Goal: Task Accomplishment & Management: Manage account settings

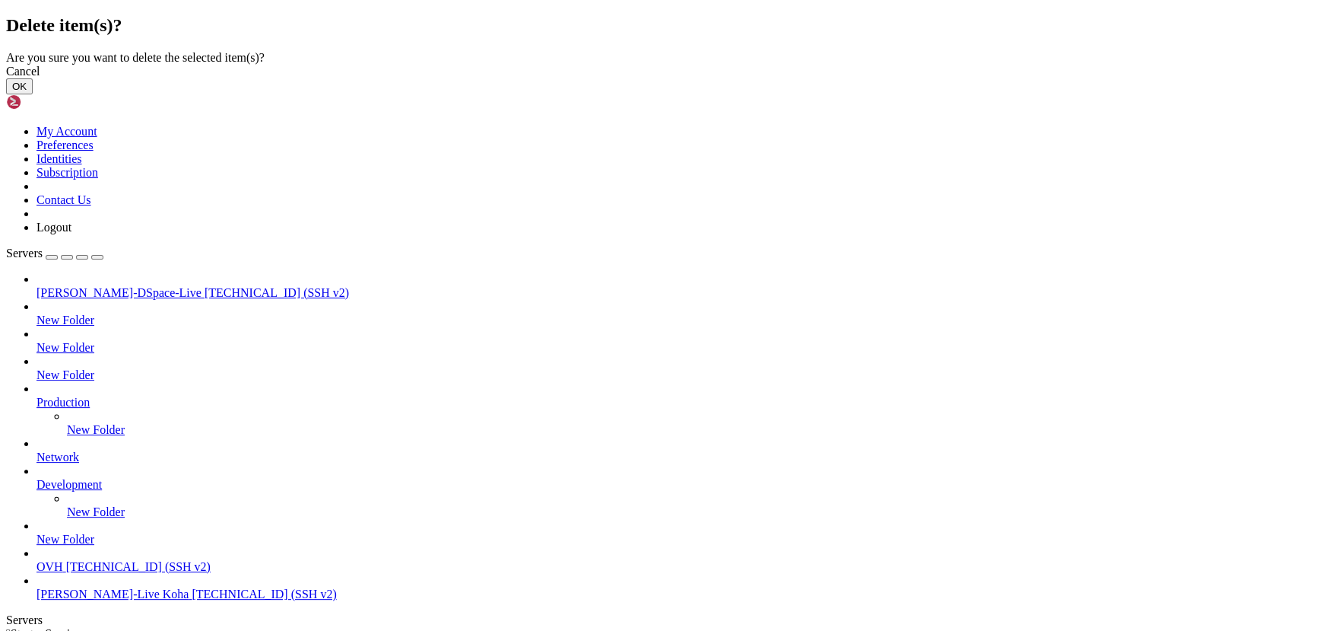
click at [33, 94] on button "OK" at bounding box center [19, 86] width 27 height 16
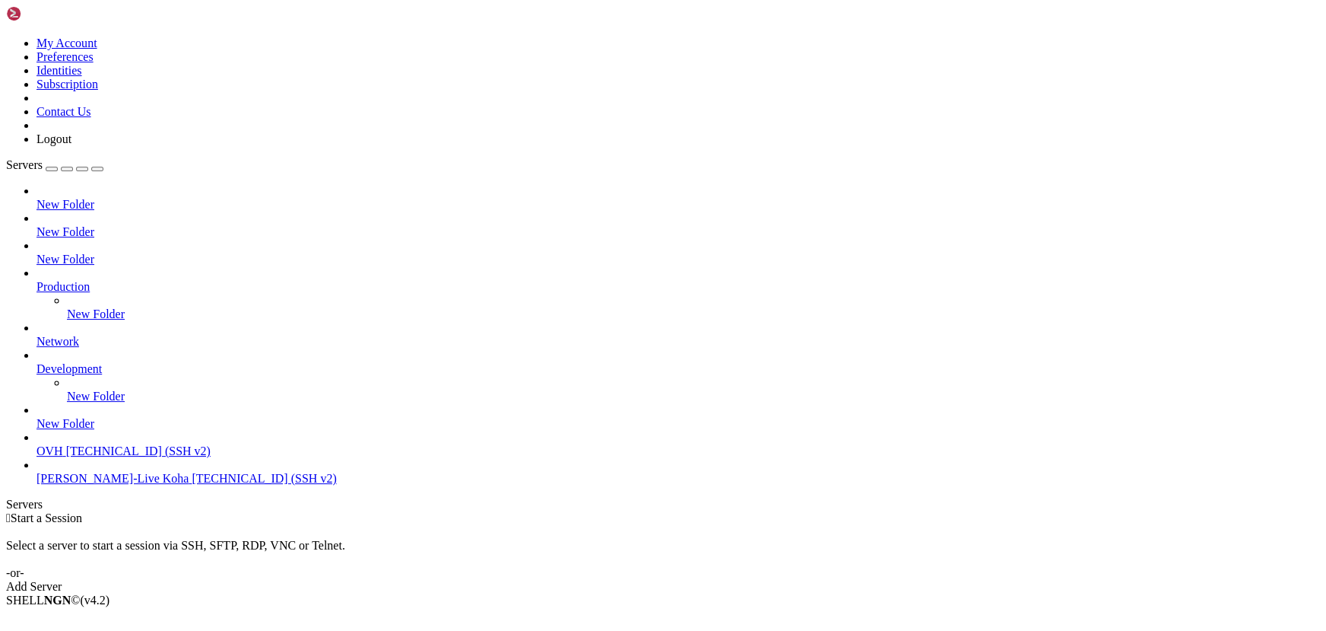
click at [52, 169] on div "button" at bounding box center [52, 169] width 0 height 0
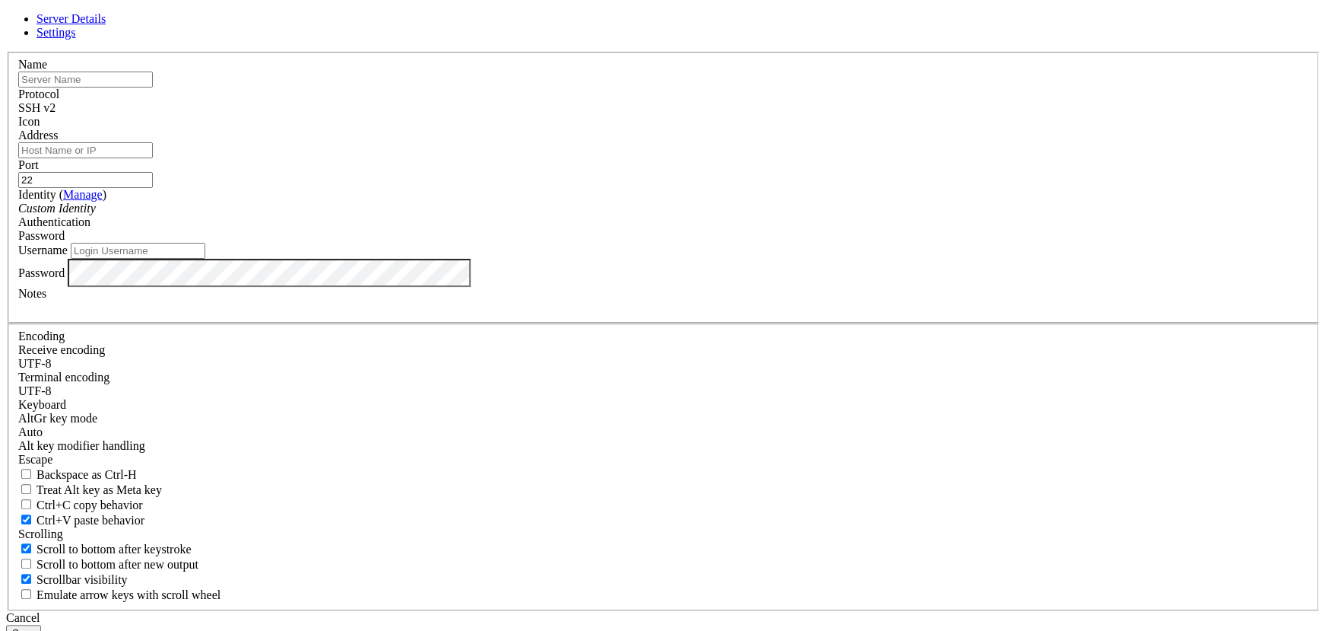
click at [153, 87] on input "text" at bounding box center [85, 79] width 135 height 16
type input "Mica_live"
click at [153, 158] on input "Address" at bounding box center [85, 150] width 135 height 16
paste input "[TECHNICAL_ID]"
type input "[TECHNICAL_ID]"
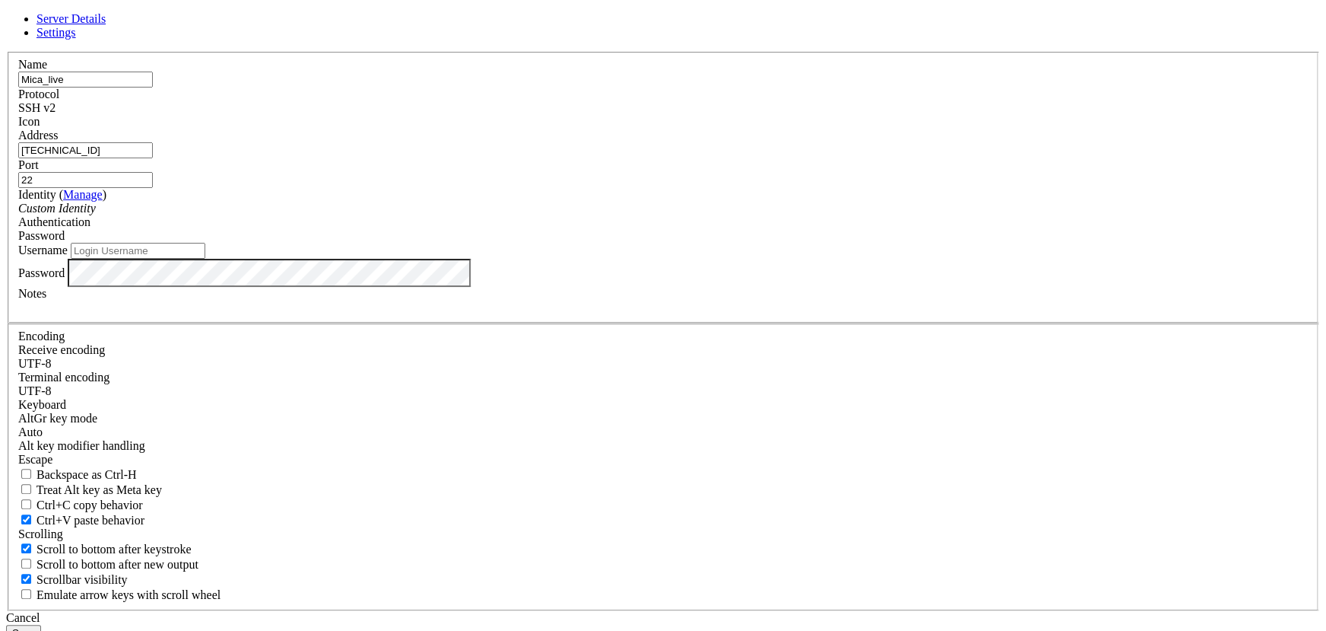
click at [205, 259] on input "Username" at bounding box center [138, 251] width 135 height 16
paste input "[PERSON_NAME]"
type input "[PERSON_NAME]"
click at [205, 259] on input "[PERSON_NAME]" at bounding box center [138, 251] width 135 height 16
click at [41, 624] on button "Save" at bounding box center [23, 632] width 35 height 16
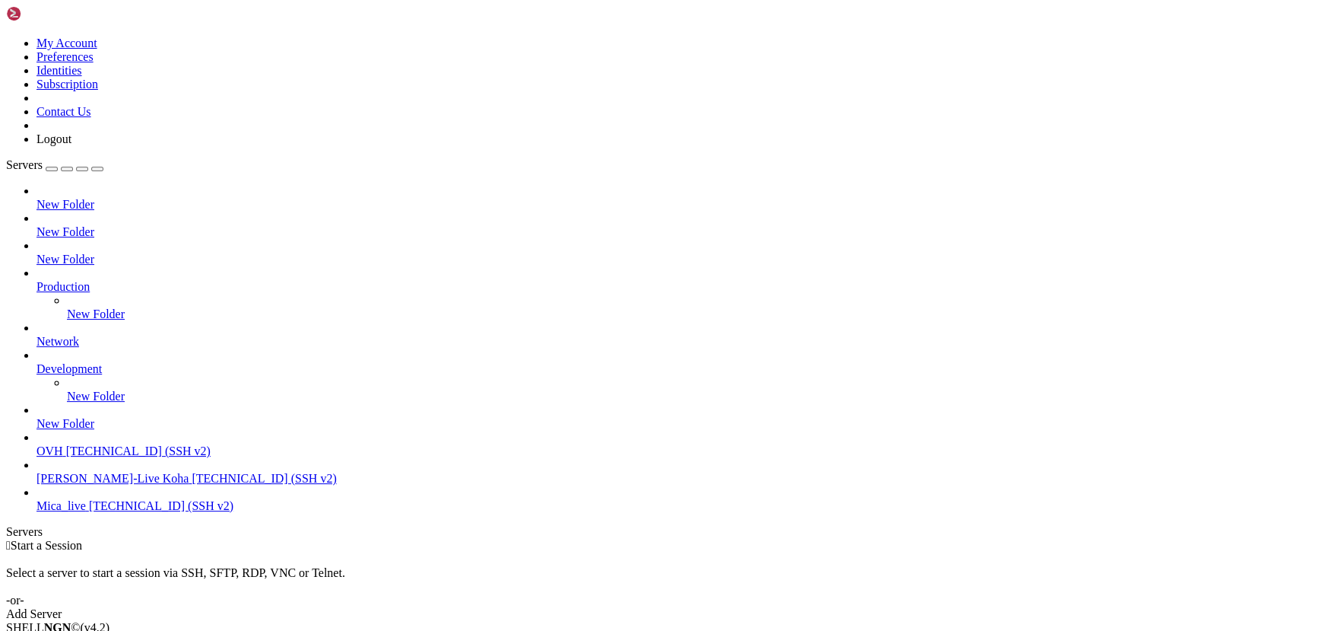
click at [145, 512] on span "[TECHNICAL_ID] (SSH v2)" at bounding box center [161, 505] width 145 height 13
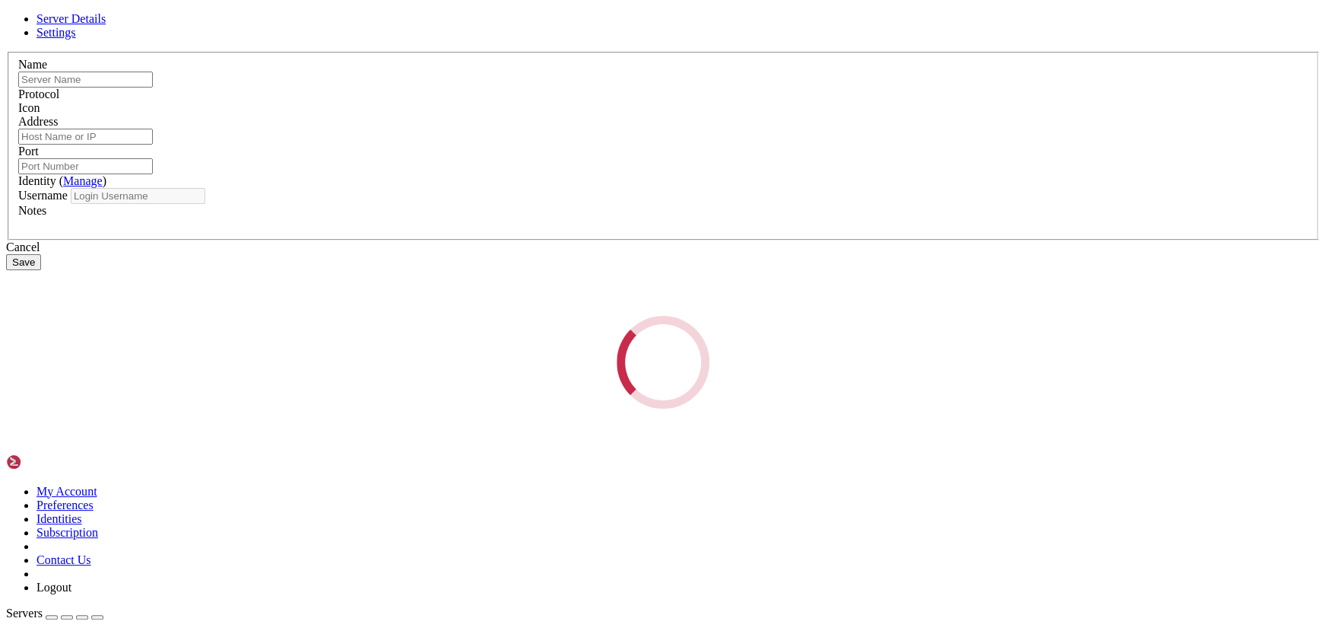
type input "Mica_live"
type input "[TECHNICAL_ID]"
type input "22"
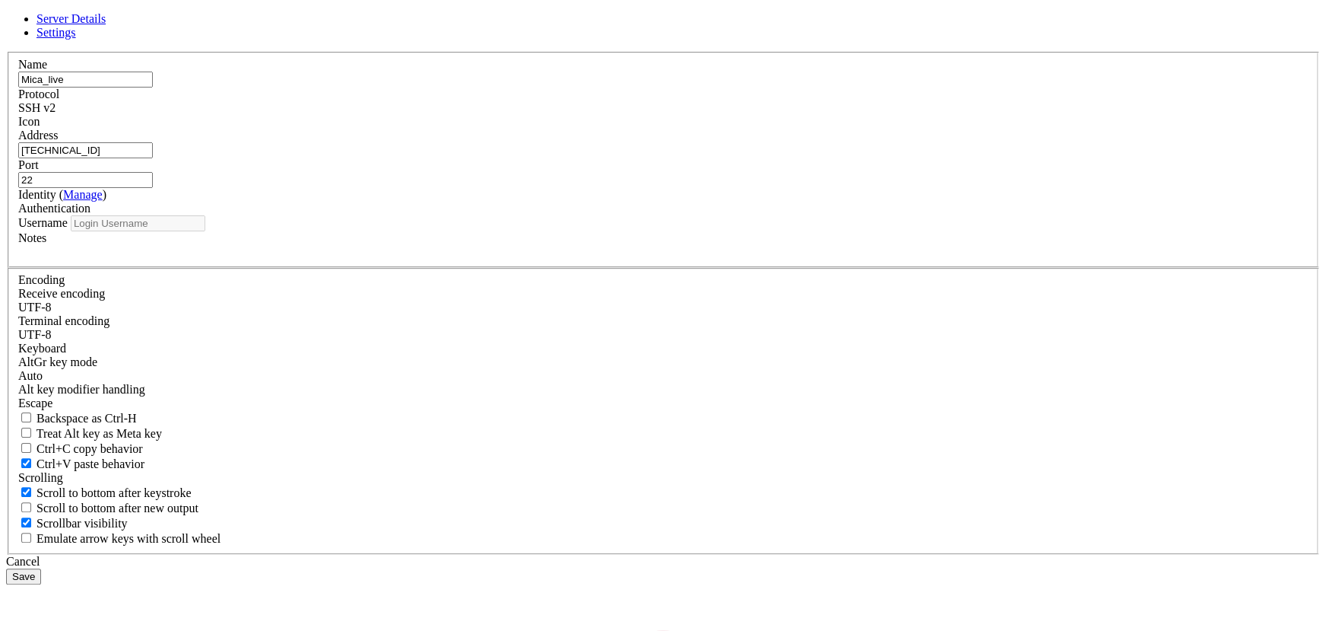
type input "[PERSON_NAME]"
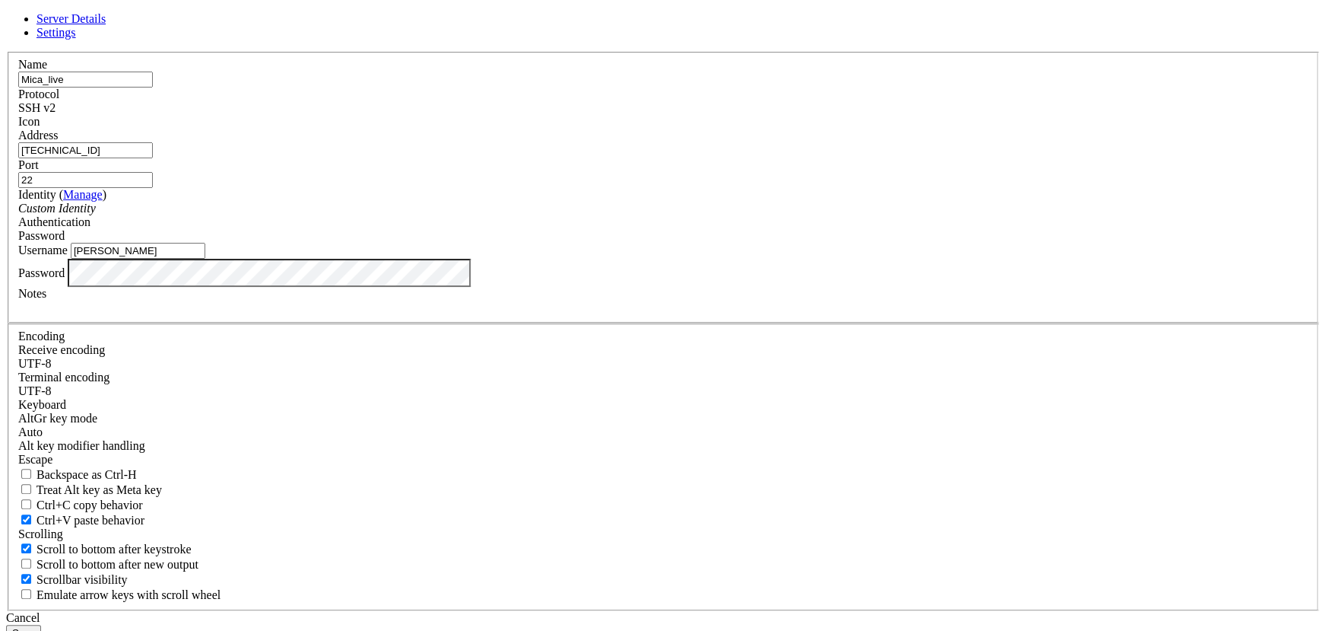
drag, startPoint x: 546, startPoint y: 234, endPoint x: 459, endPoint y: 237, distance: 87.6
click at [459, 158] on div "Address [TECHNICAL_ID]" at bounding box center [663, 144] width 1290 height 30
paste input "[TECHNICAL_ID]"
type input "[TECHNICAL_ID]"
drag, startPoint x: 542, startPoint y: 236, endPoint x: 412, endPoint y: 252, distance: 131.0
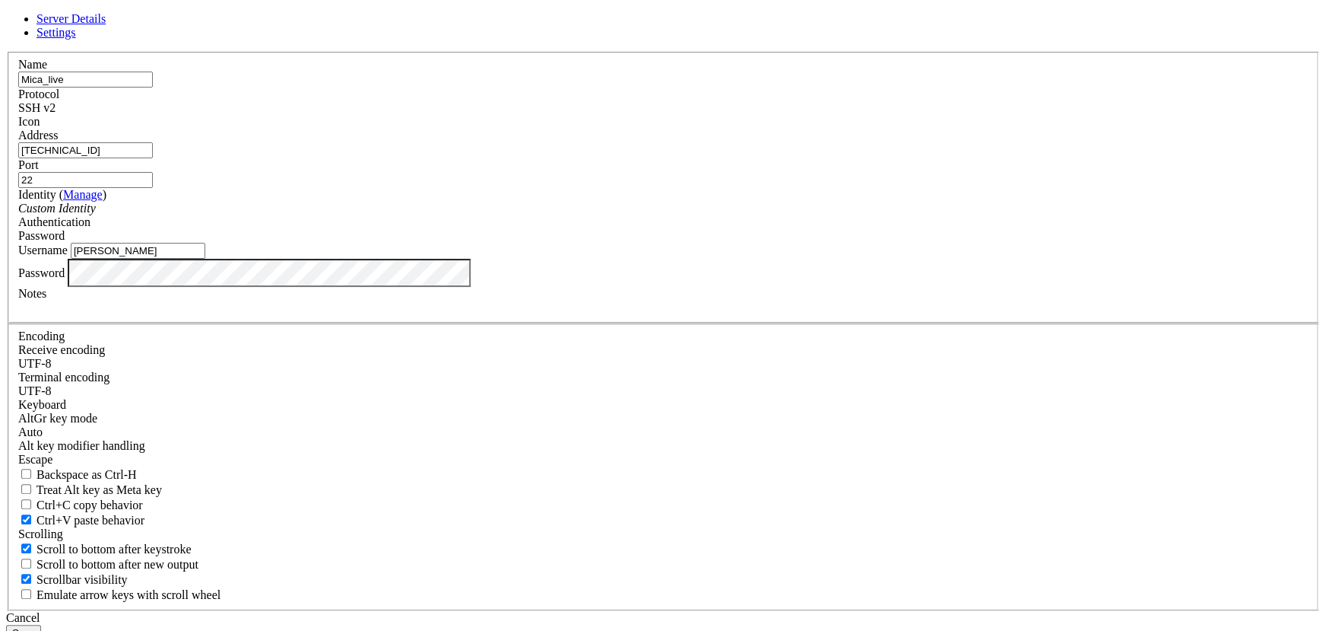
click at [412, 252] on div "Server Details Settings Name Mica_live Protocol SSH v2 Icon" at bounding box center [663, 326] width 1314 height 628
click at [205, 259] on input "[PERSON_NAME]" at bounding box center [138, 251] width 135 height 16
click at [153, 158] on input "Address" at bounding box center [85, 150] width 135 height 16
paste input "[TECHNICAL_ID]"
type input "[TECHNICAL_ID]"
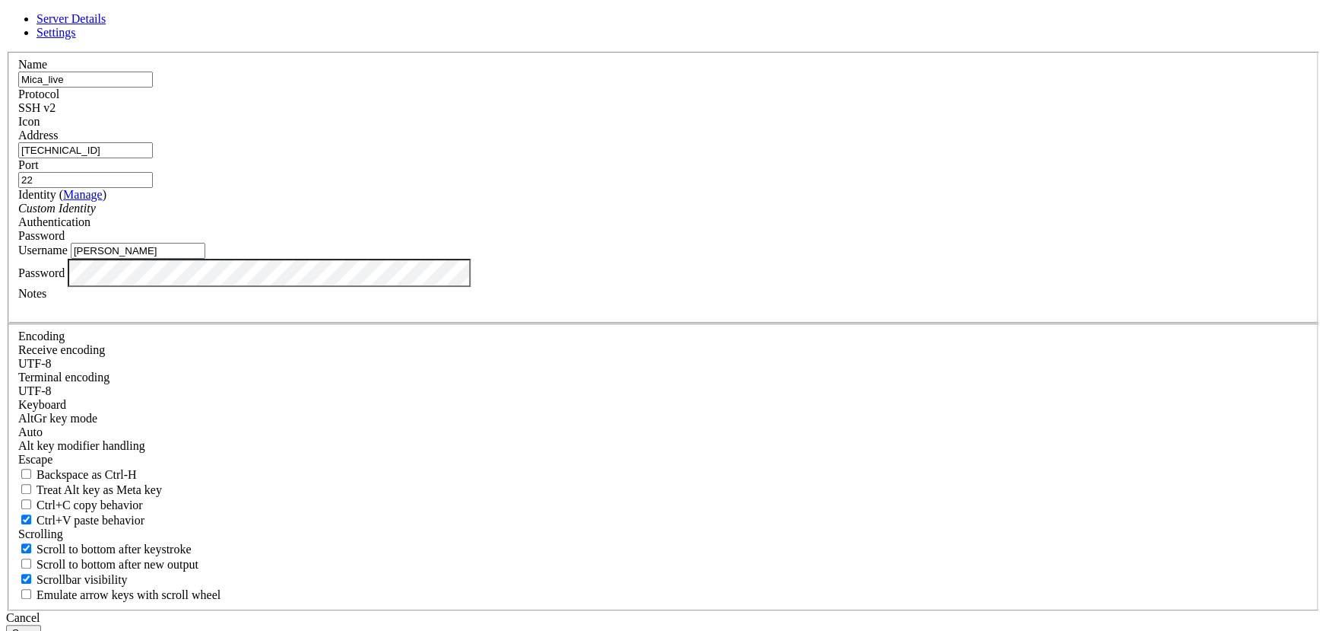
click at [41, 624] on button "Save" at bounding box center [23, 632] width 35 height 16
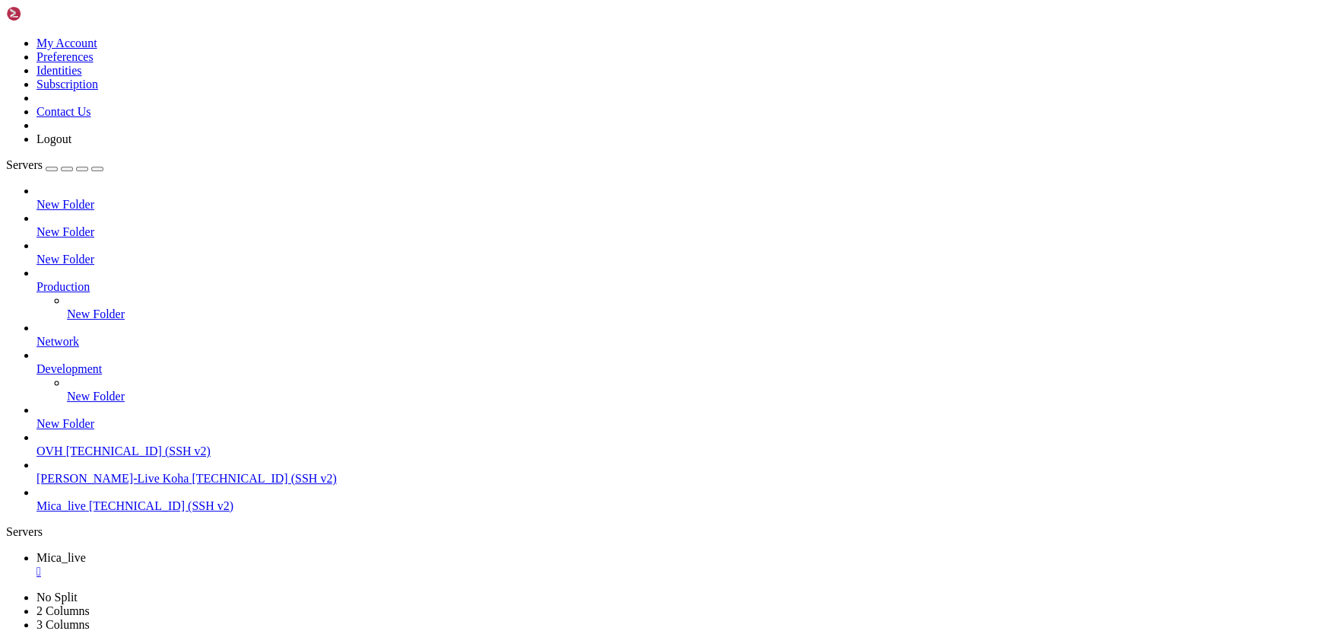
click at [275, 564] on div "" at bounding box center [679, 571] width 1284 height 14
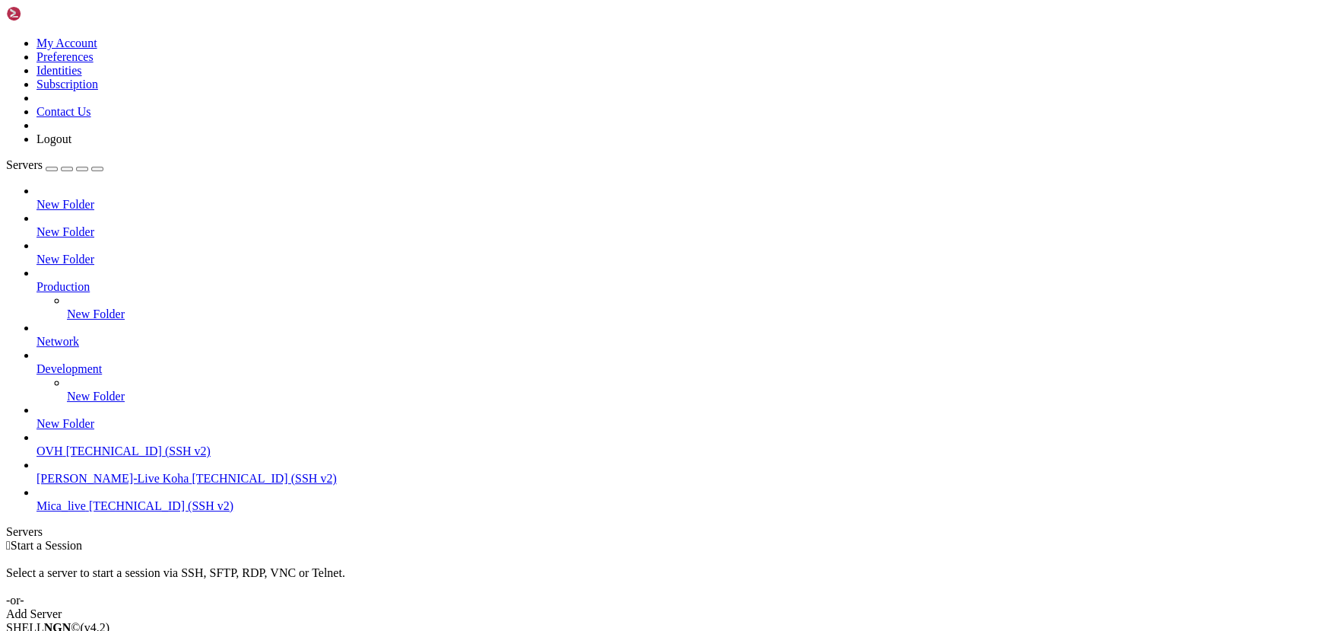
click at [95, 512] on span "[TECHNICAL_ID] (SSH v2)" at bounding box center [161, 505] width 145 height 13
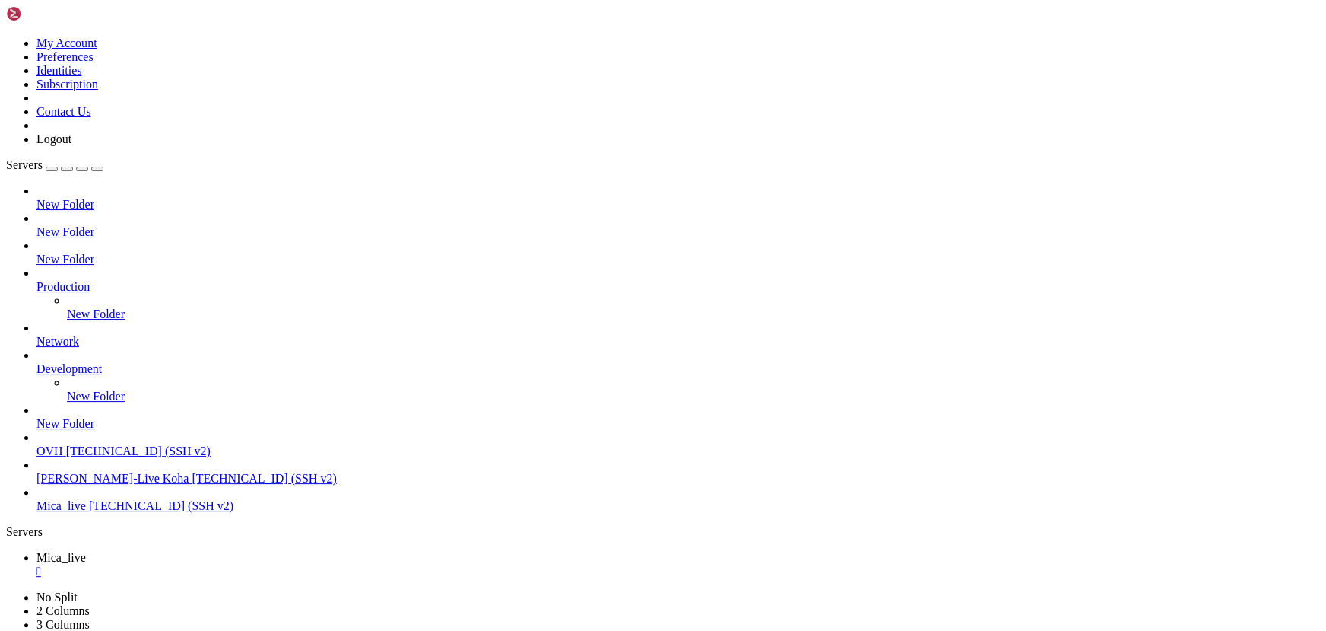
click at [277, 564] on div "" at bounding box center [679, 571] width 1284 height 14
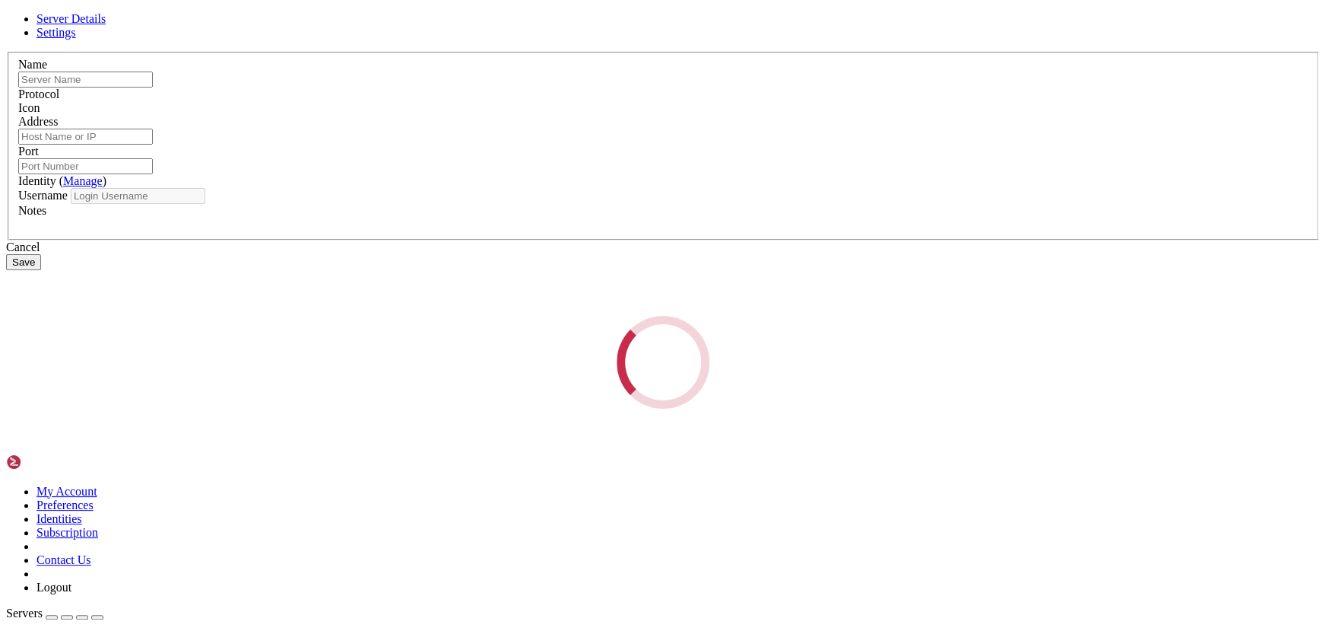
type input "Mica_live"
type input "[TECHNICAL_ID]"
type input "22"
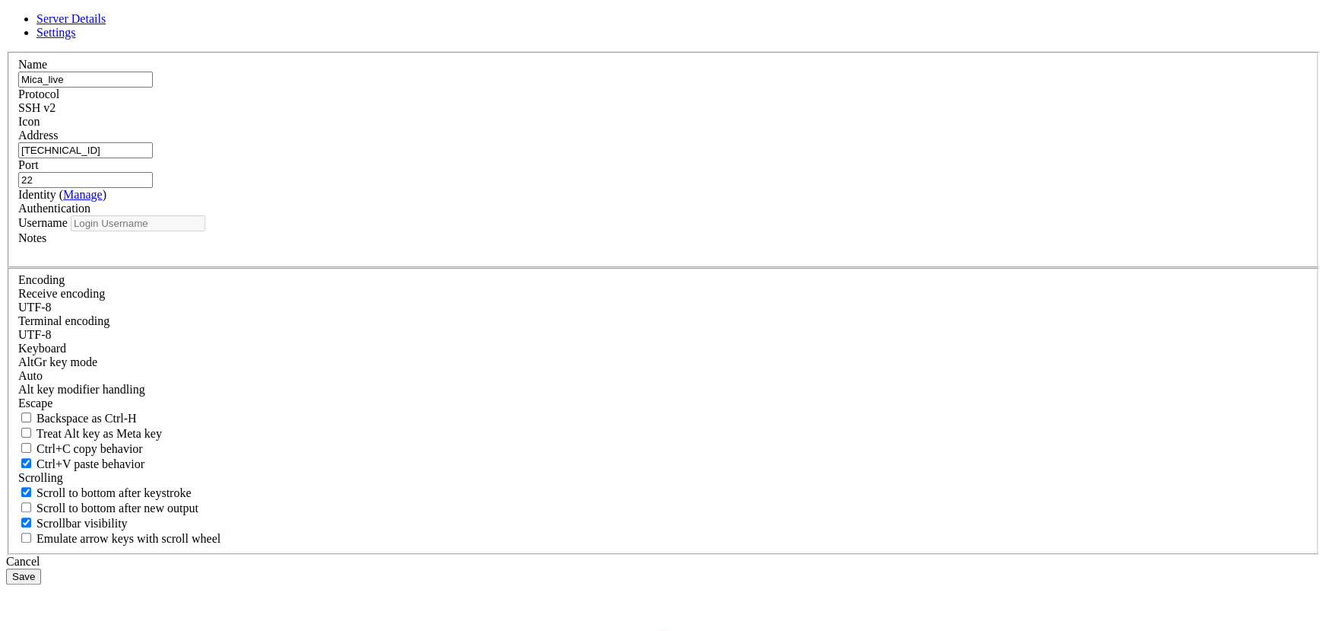
type input "[PERSON_NAME]"
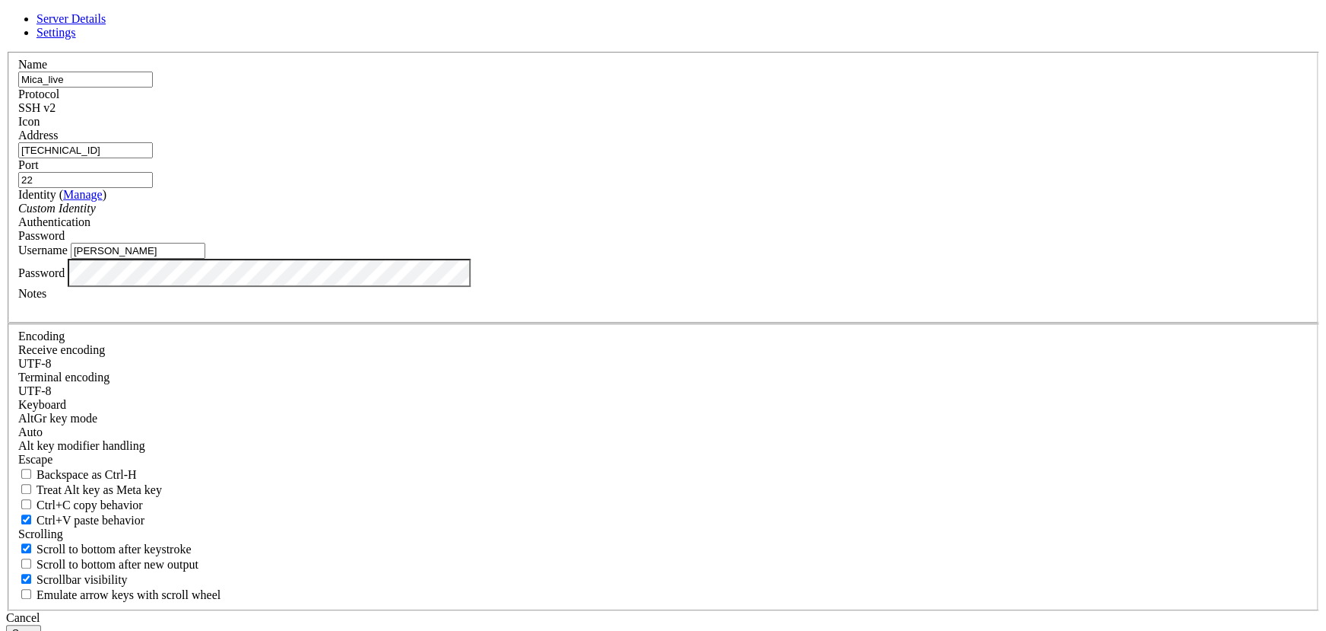
click at [41, 624] on button "Save" at bounding box center [23, 632] width 35 height 16
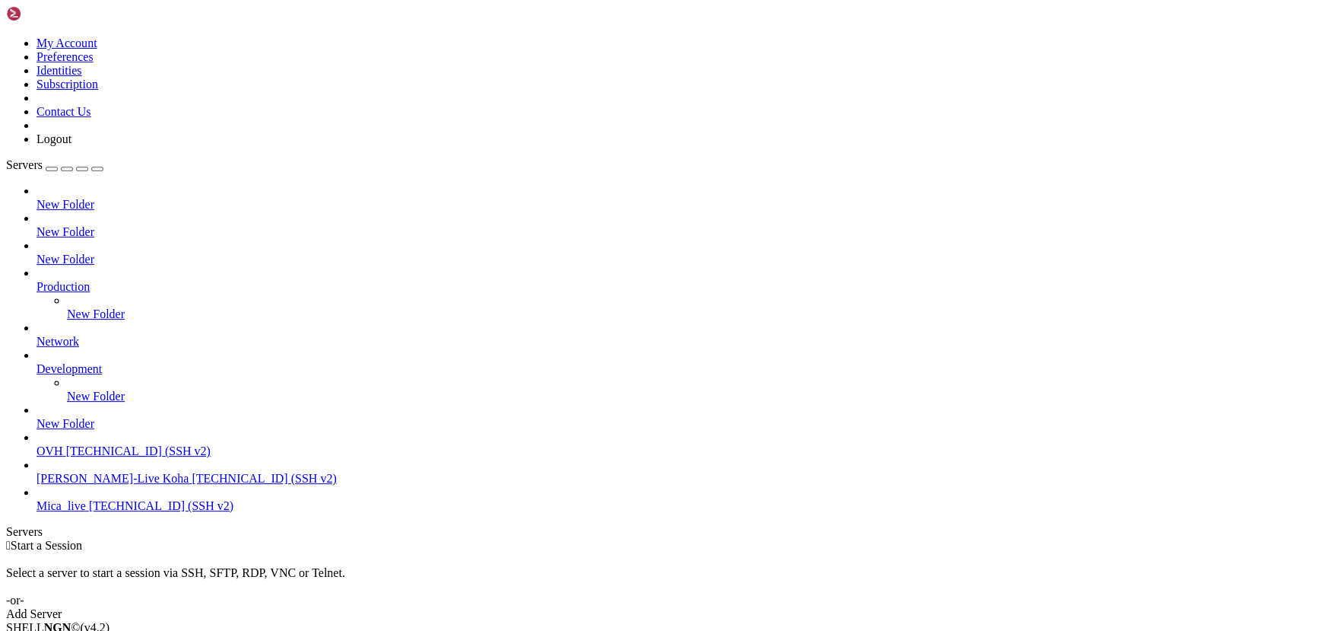
click at [114, 512] on span "[TECHNICAL_ID] (SSH v2)" at bounding box center [161, 505] width 145 height 13
